Goal: Information Seeking & Learning: Find specific fact

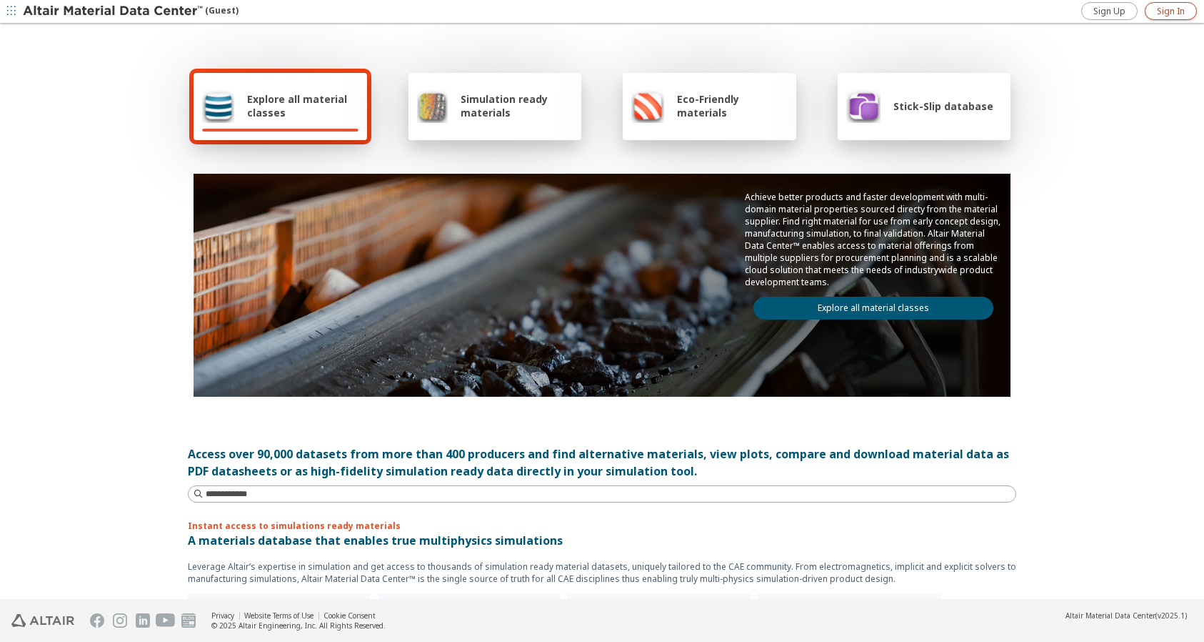
click at [1172, 11] on span "Sign In" at bounding box center [1171, 11] width 28 height 11
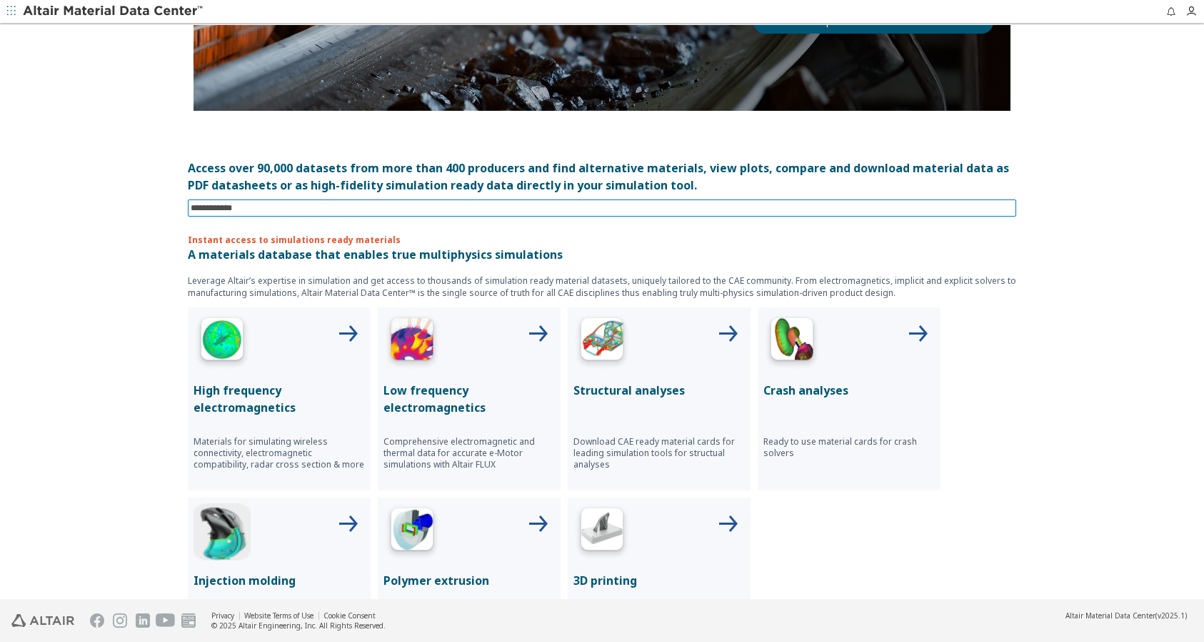
click at [314, 204] on input at bounding box center [604, 208] width 826 height 16
type input "********"
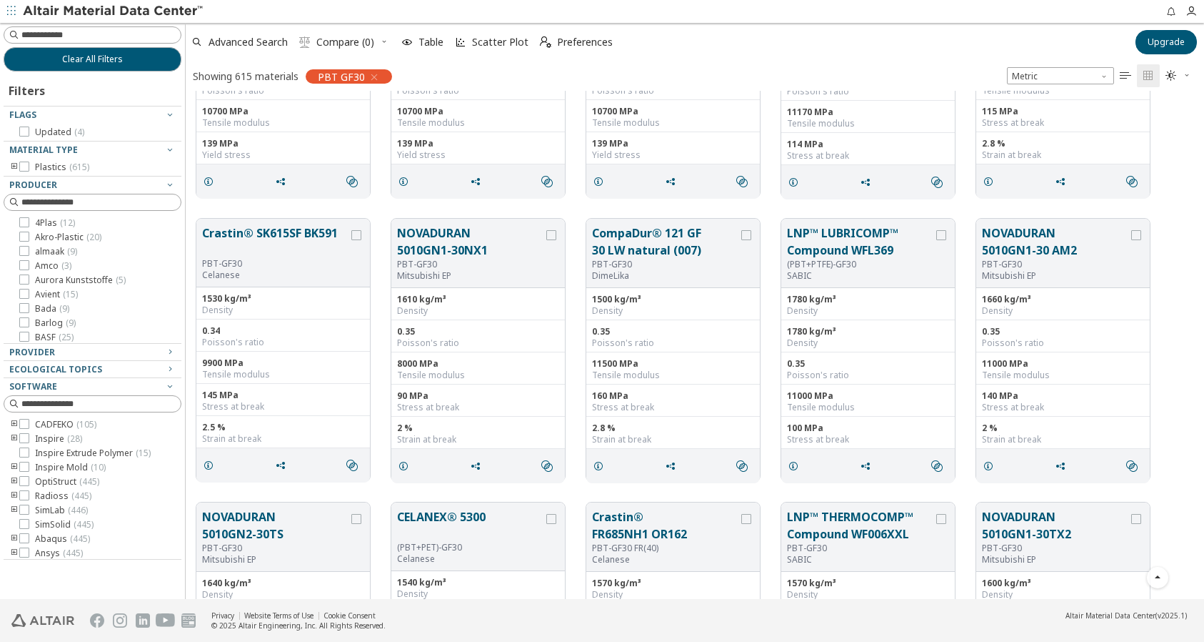
scroll to position [3643, 0]
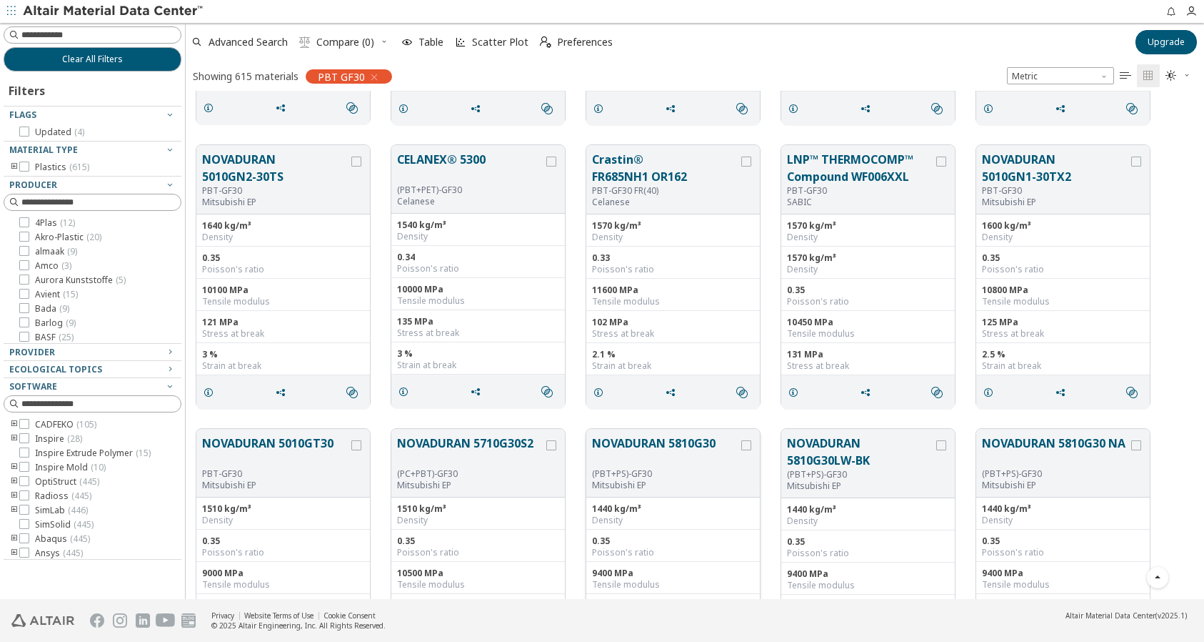
click at [681, 444] on button "NOVADURAN 5810G30" at bounding box center [665, 451] width 146 height 34
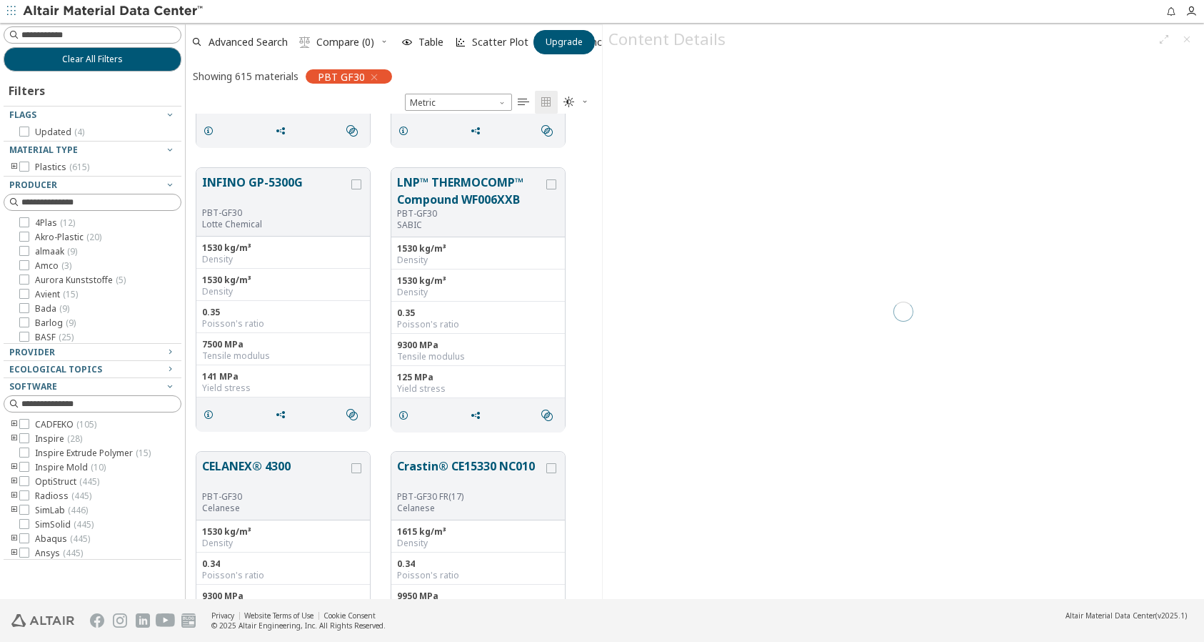
scroll to position [11, 11]
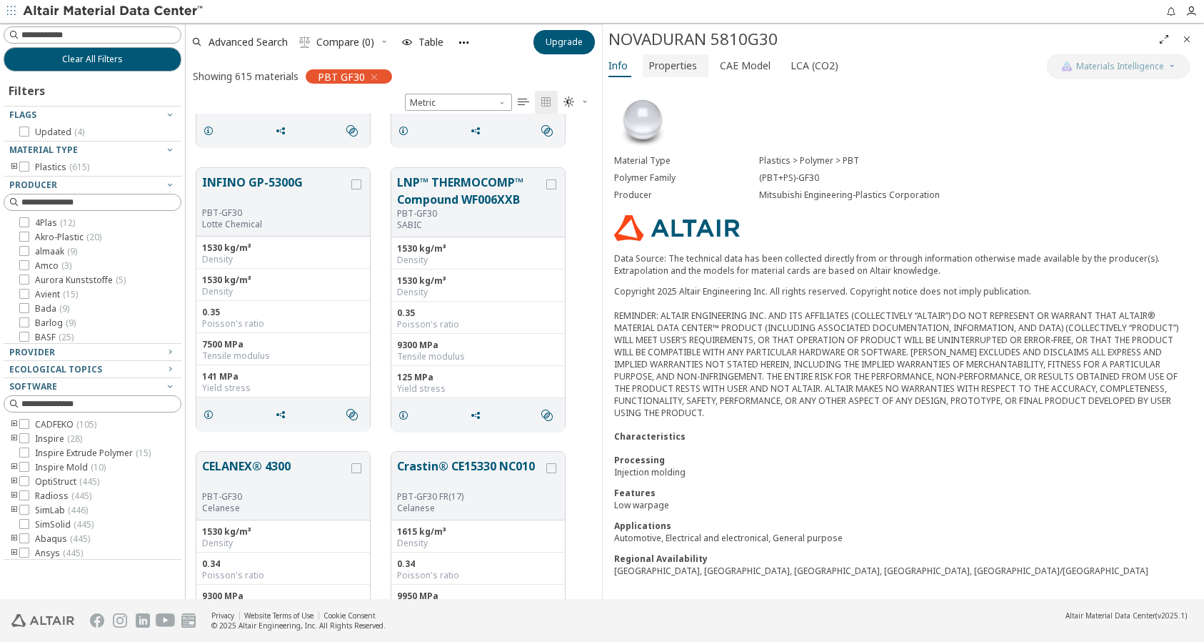
click at [682, 71] on span "Properties" at bounding box center [673, 65] width 49 height 23
